Goal: Check status: Check status

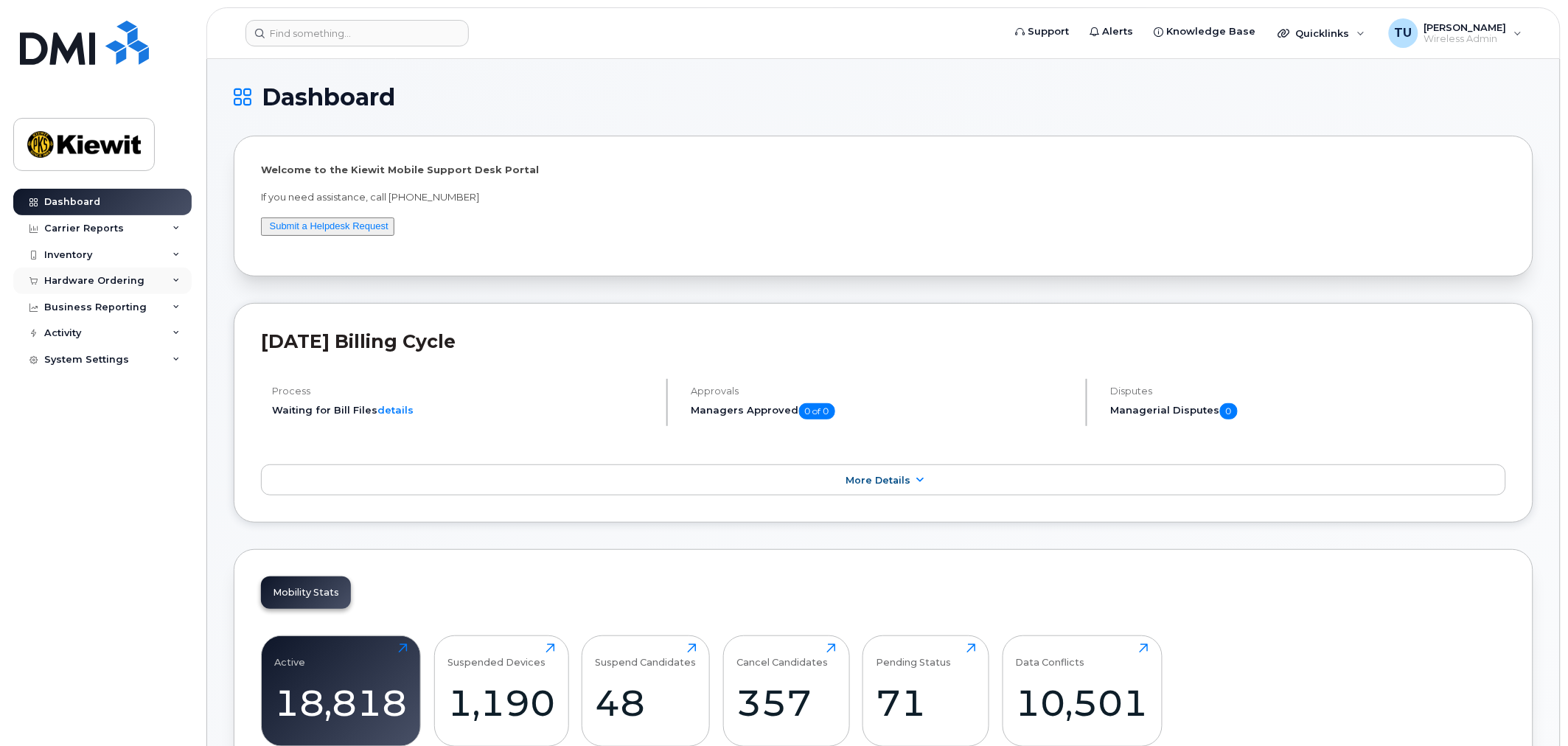
click at [181, 286] on div "Hardware Ordering" at bounding box center [102, 280] width 179 height 27
click at [93, 340] on link "Orders" at bounding box center [115, 336] width 153 height 28
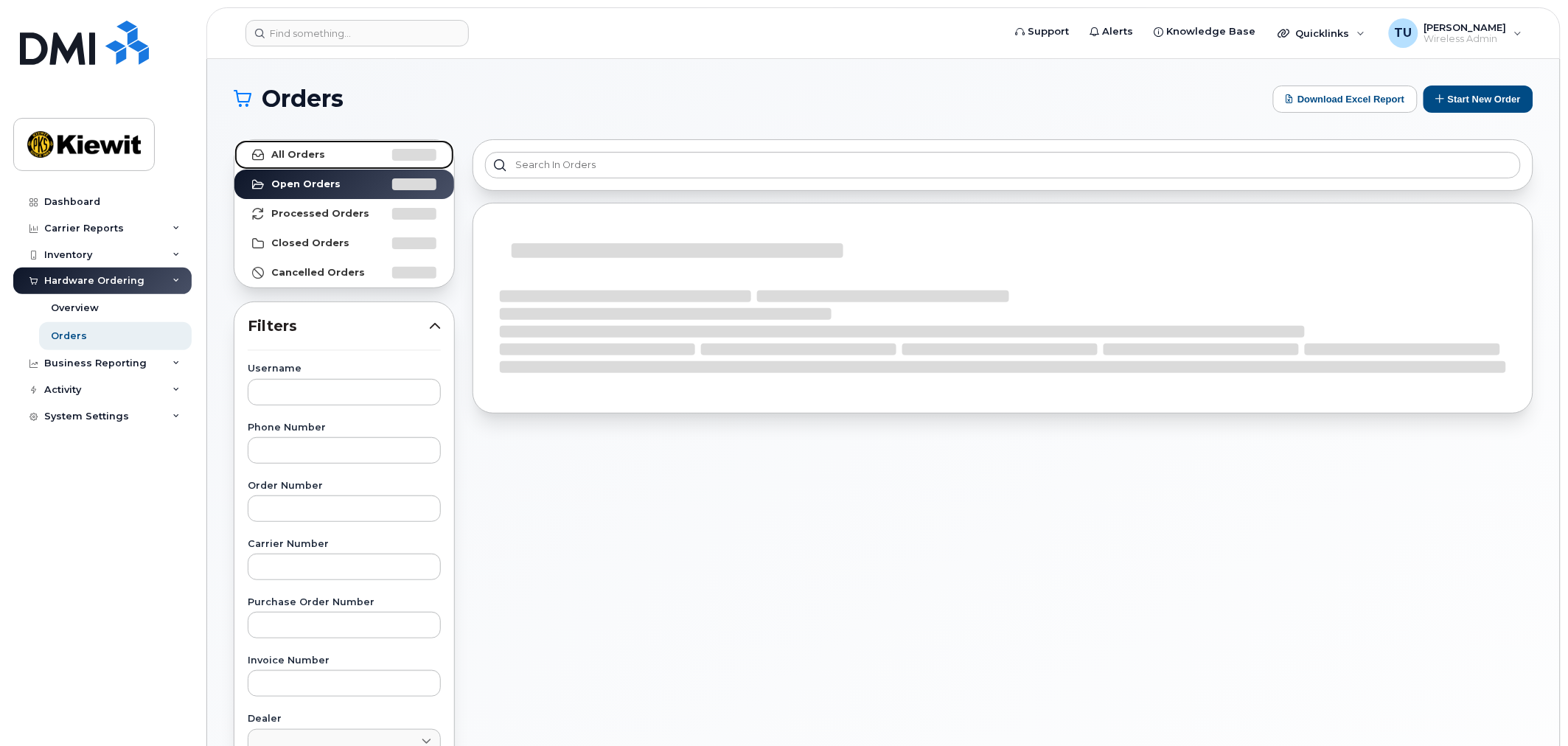
click at [304, 142] on link "All Orders" at bounding box center [344, 155] width 220 height 30
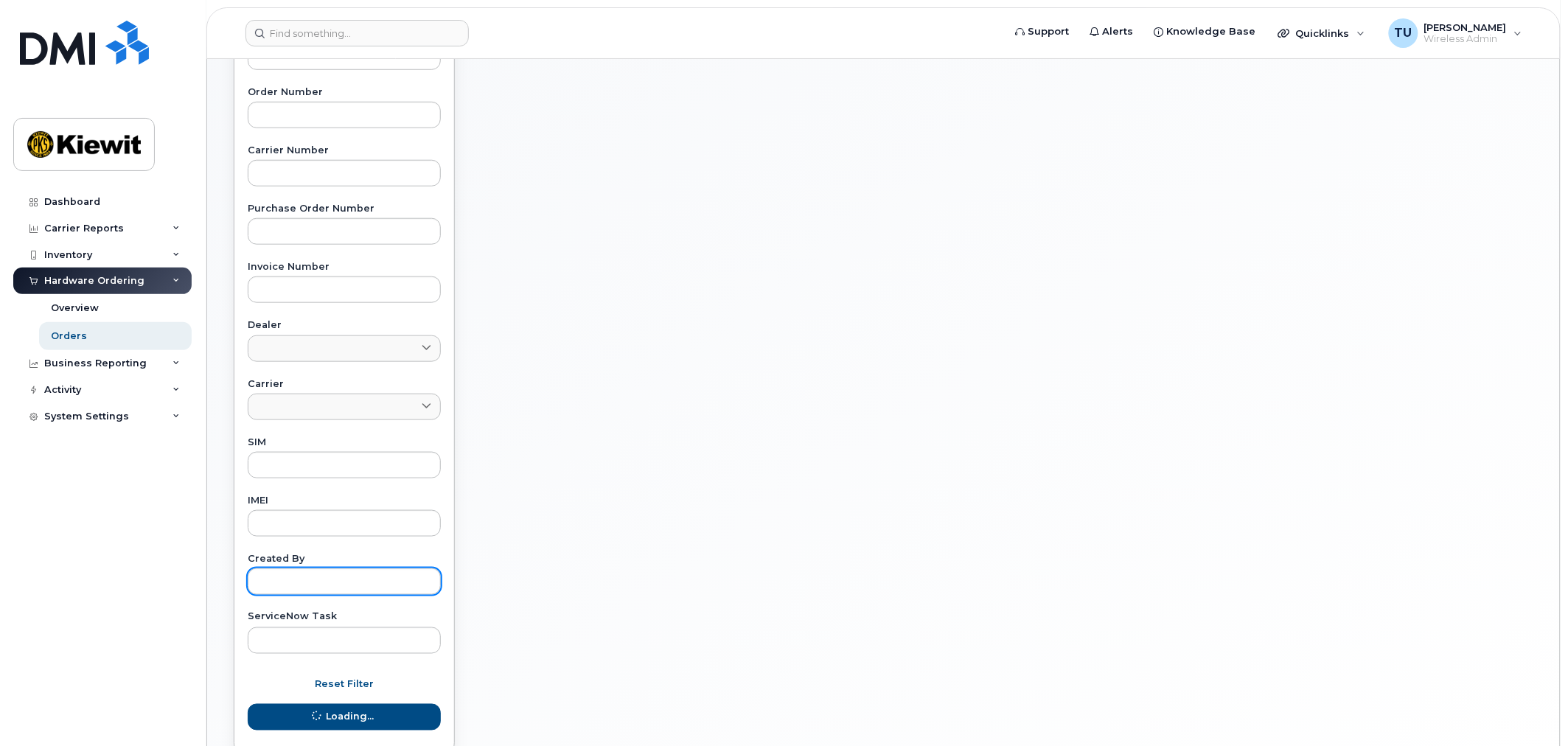
scroll to position [484, 0]
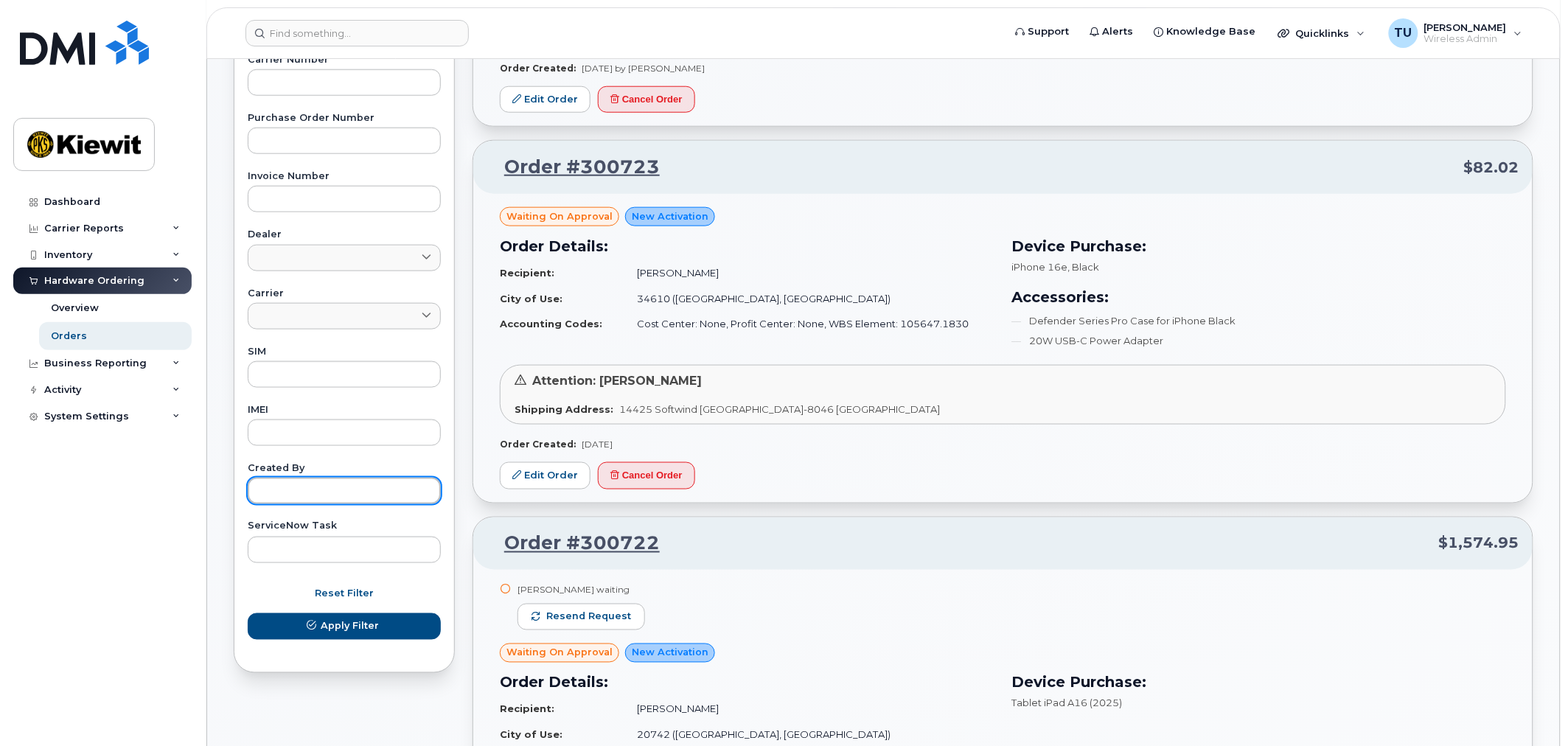
click at [329, 494] on input "text" at bounding box center [344, 491] width 194 height 27
click at [247, 613] on button "Apply Filter" at bounding box center [344, 626] width 194 height 27
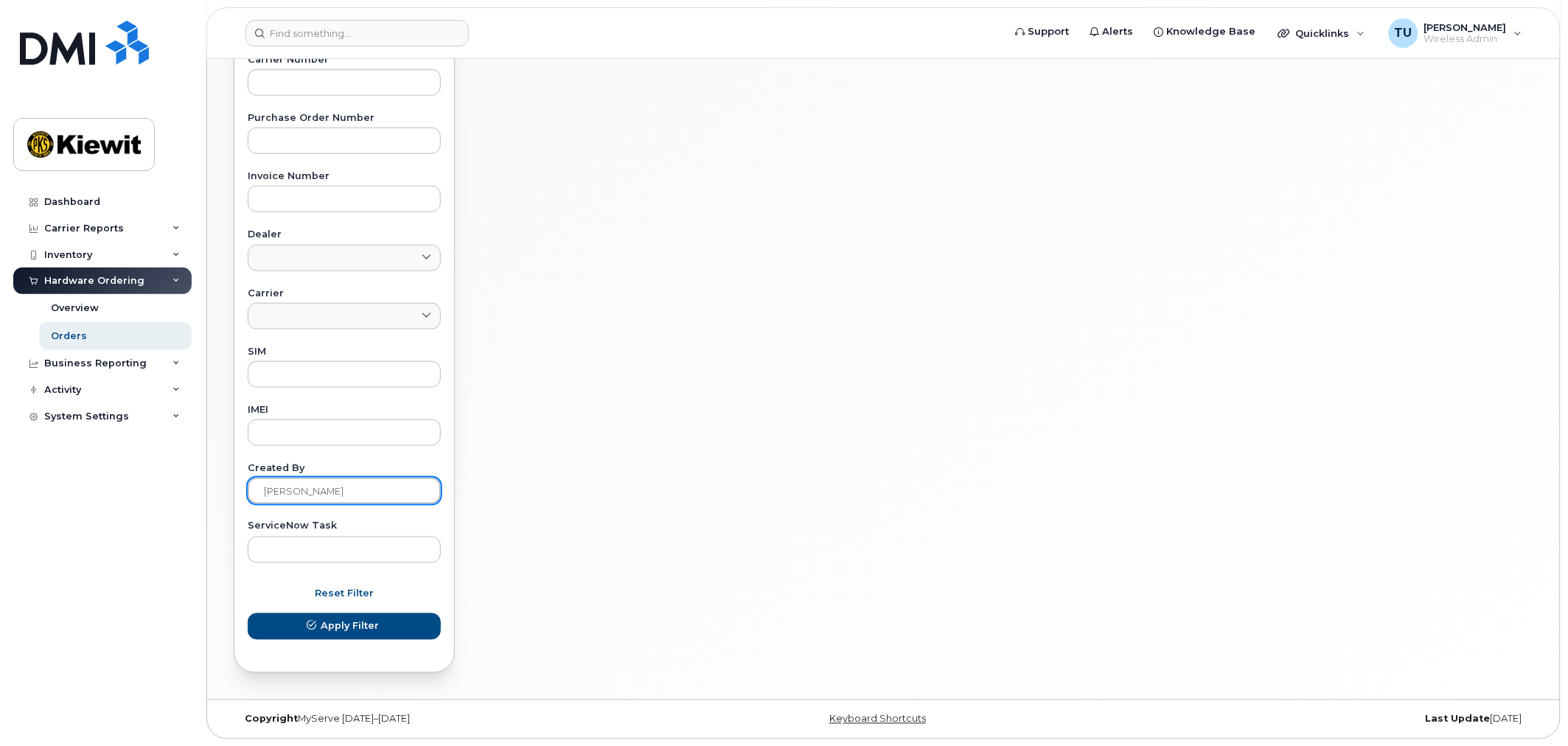
click at [378, 493] on input "[PERSON_NAME]" at bounding box center [344, 491] width 194 height 27
type input "[PERSON_NAME]"
click at [247, 613] on button "Apply Filter" at bounding box center [344, 626] width 194 height 27
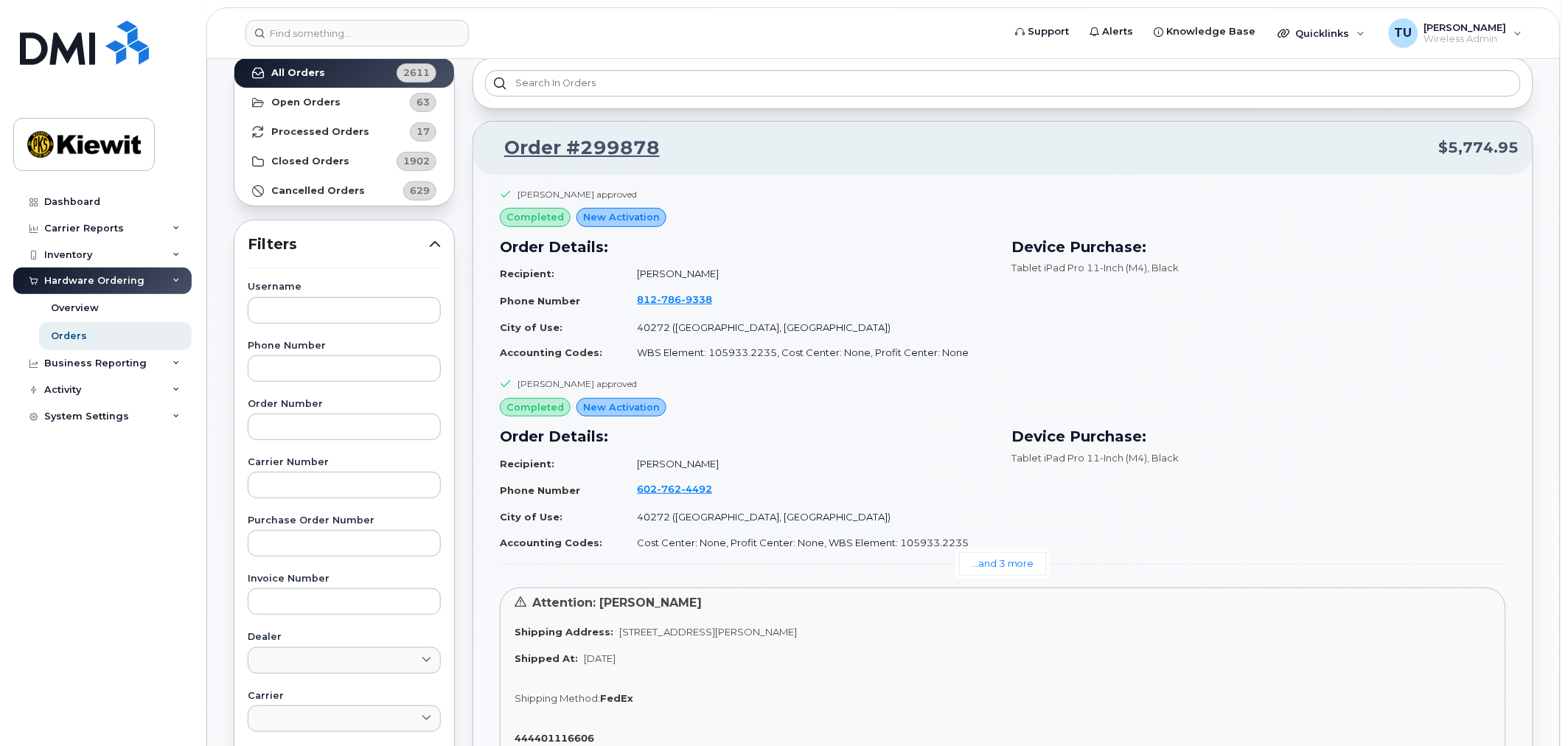
scroll to position [164, 0]
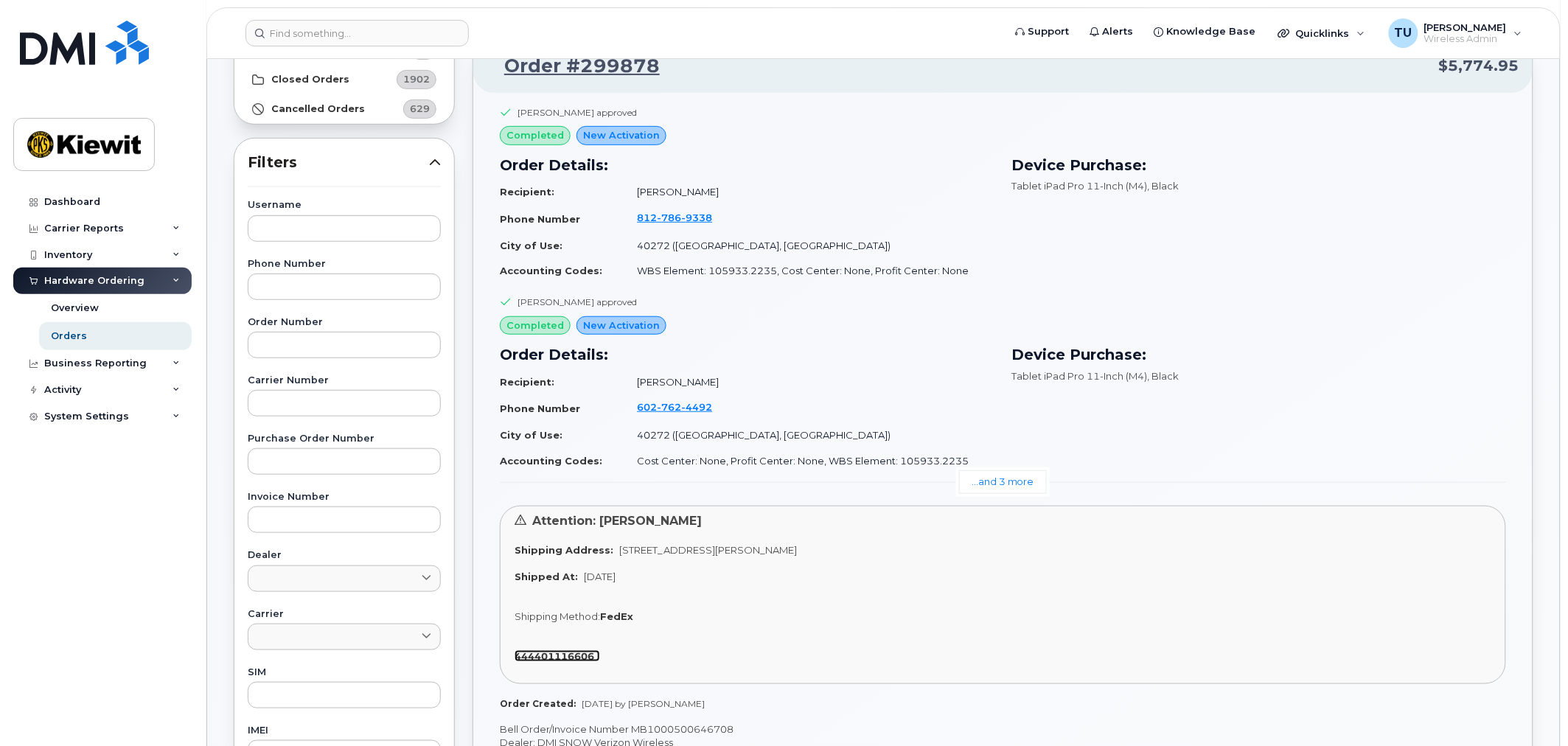
click at [558, 652] on strong "444401116606" at bounding box center [555, 655] width 80 height 12
